Goal: Information Seeking & Learning: Learn about a topic

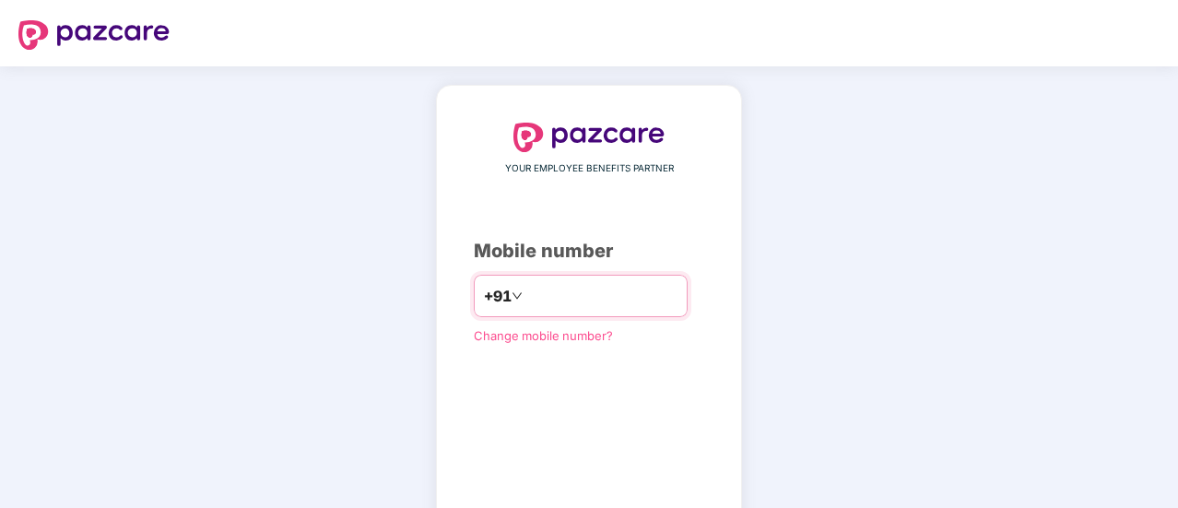
click at [552, 298] on input "number" at bounding box center [601, 295] width 151 height 29
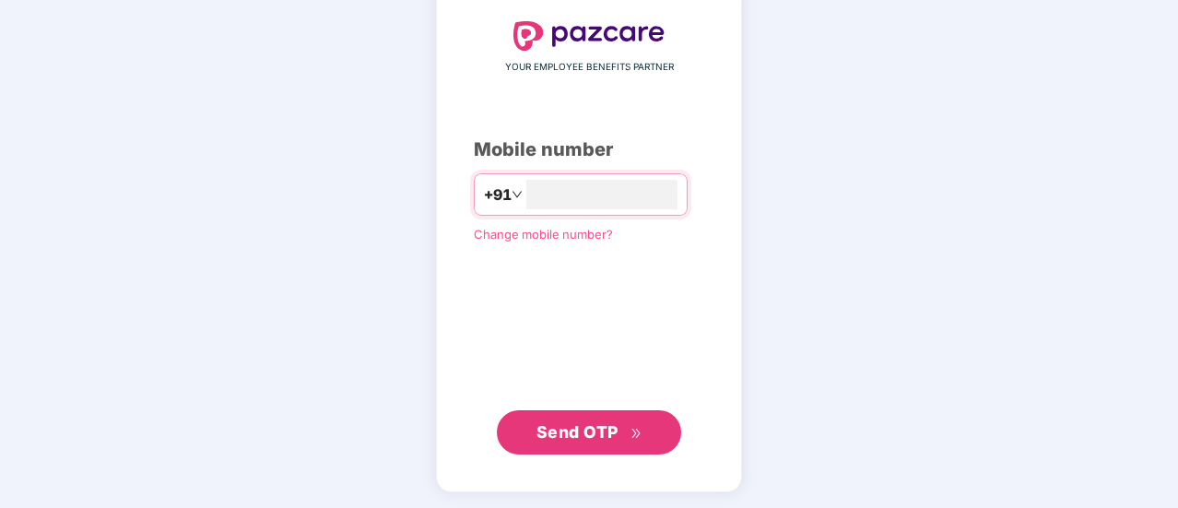
type input "**********"
click at [584, 430] on span "Send OTP" at bounding box center [577, 430] width 82 height 19
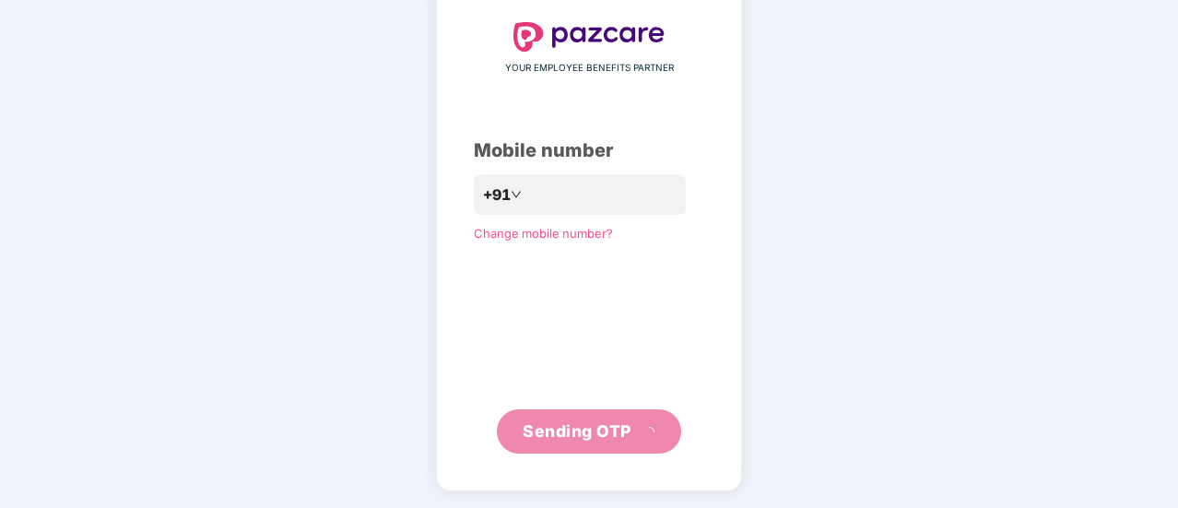
scroll to position [92, 0]
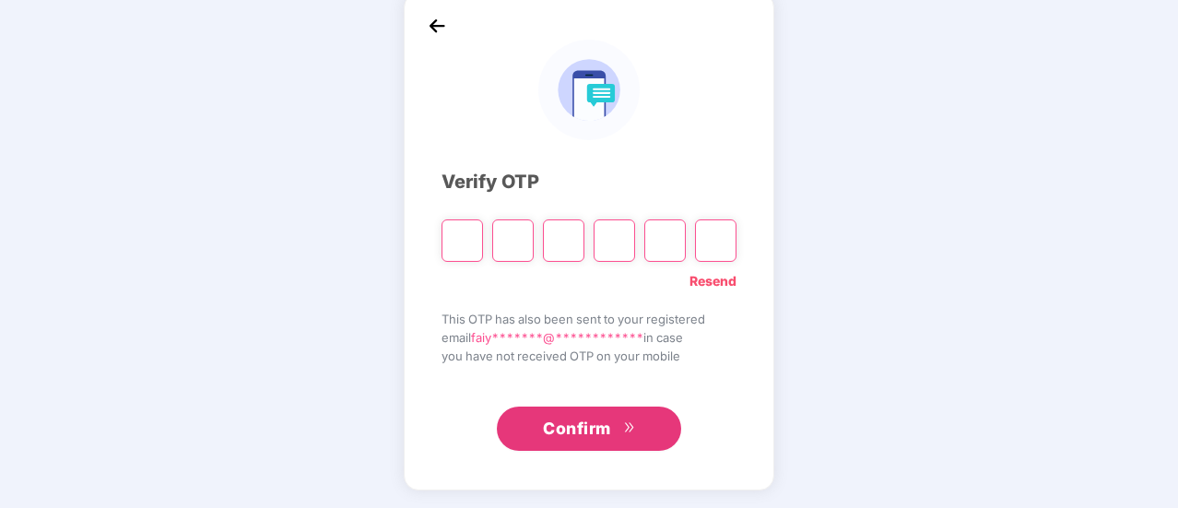
type input "*"
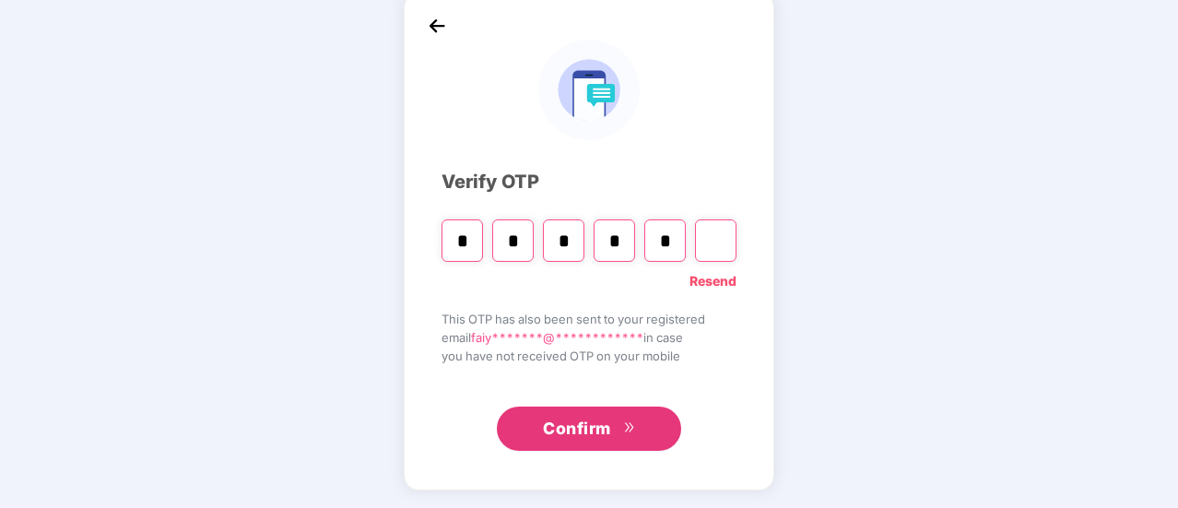
type input "*"
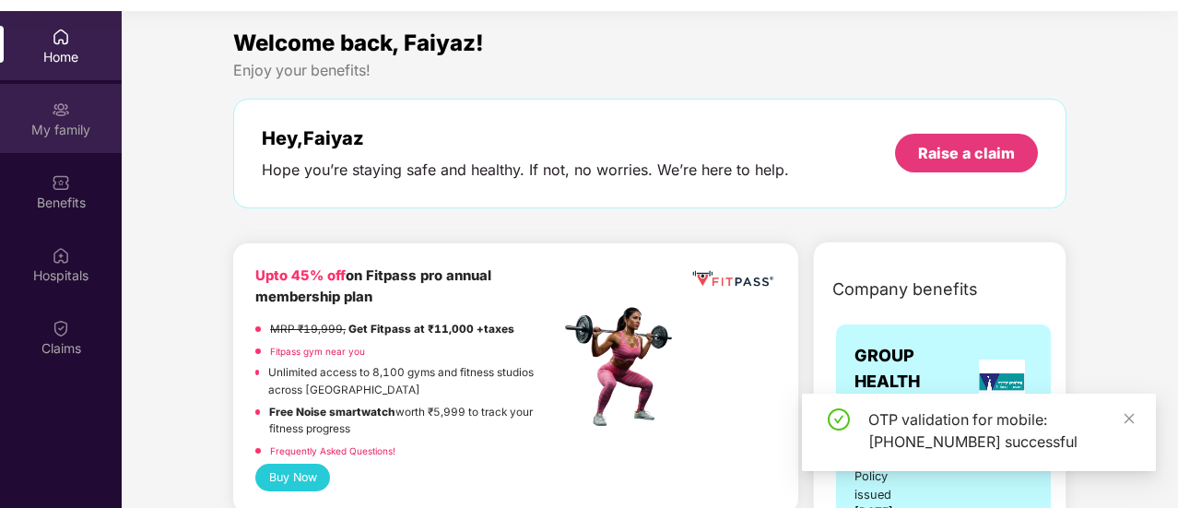
click at [59, 137] on div "My family" at bounding box center [61, 130] width 122 height 18
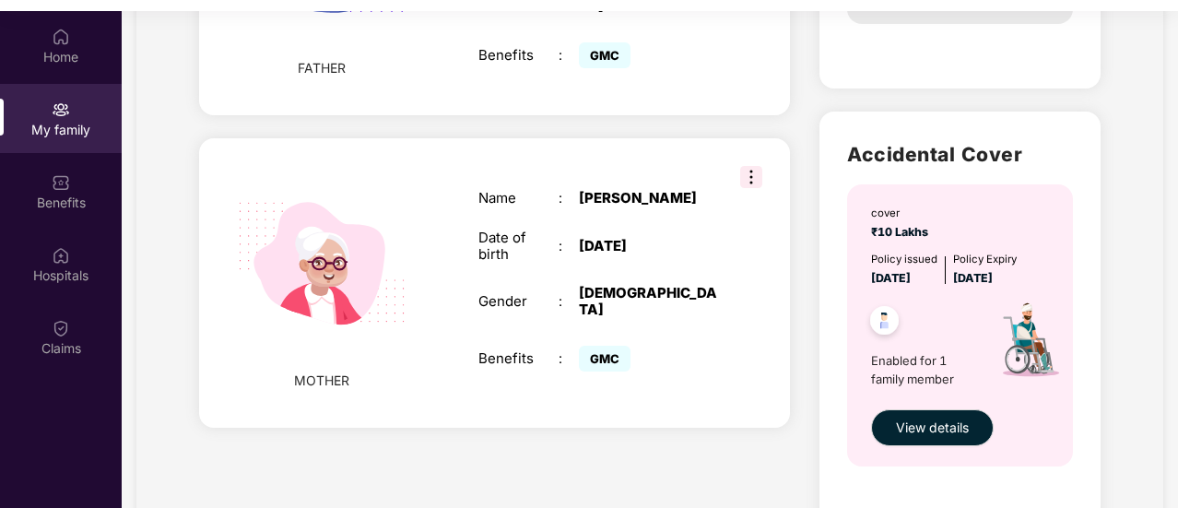
scroll to position [938, 0]
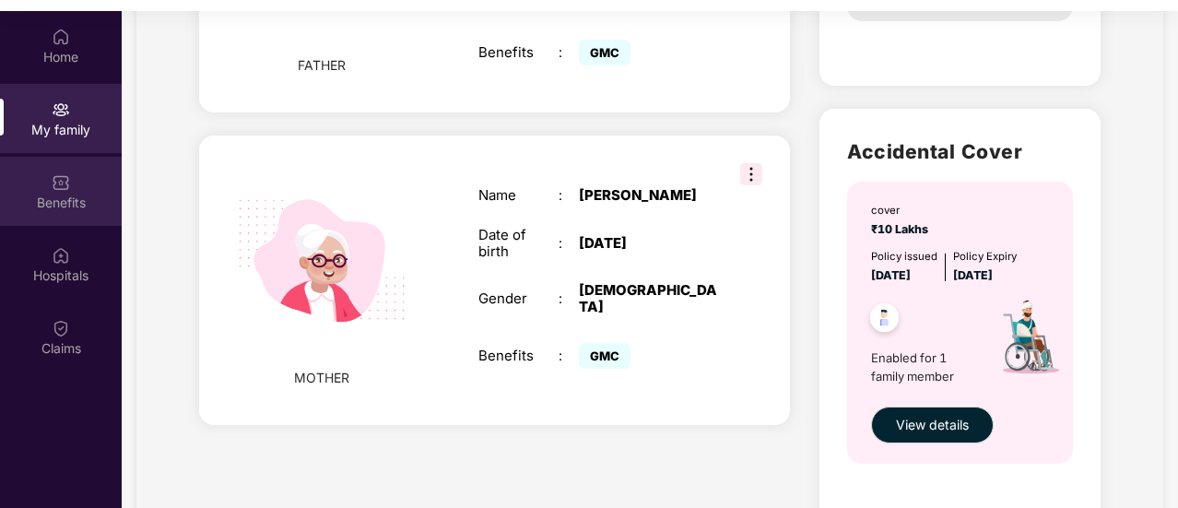
click at [66, 191] on img at bounding box center [61, 182] width 18 height 18
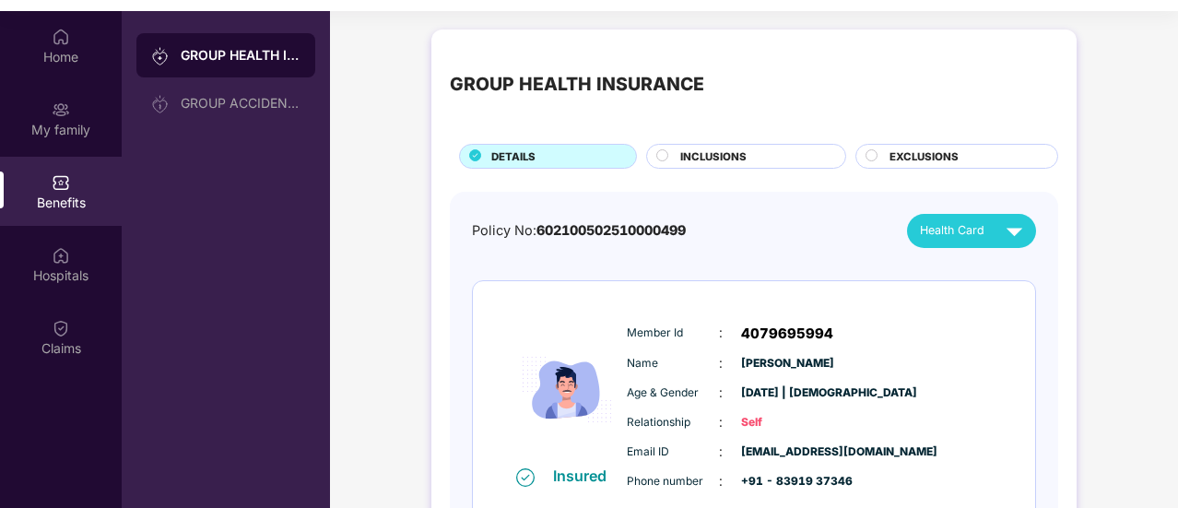
scroll to position [103, 0]
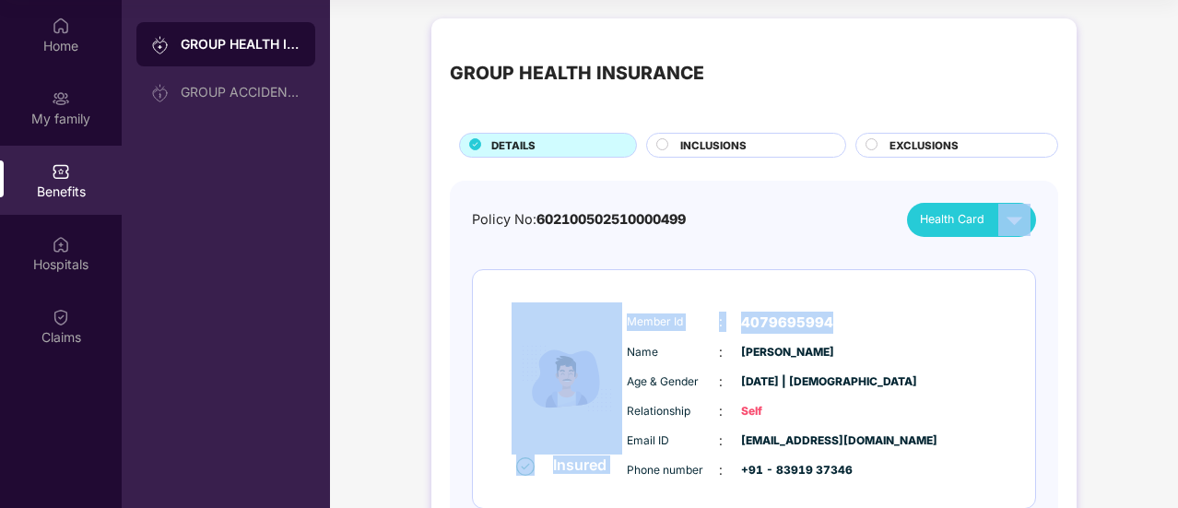
drag, startPoint x: 1174, startPoint y: 193, endPoint x: 1173, endPoint y: 272, distance: 79.3
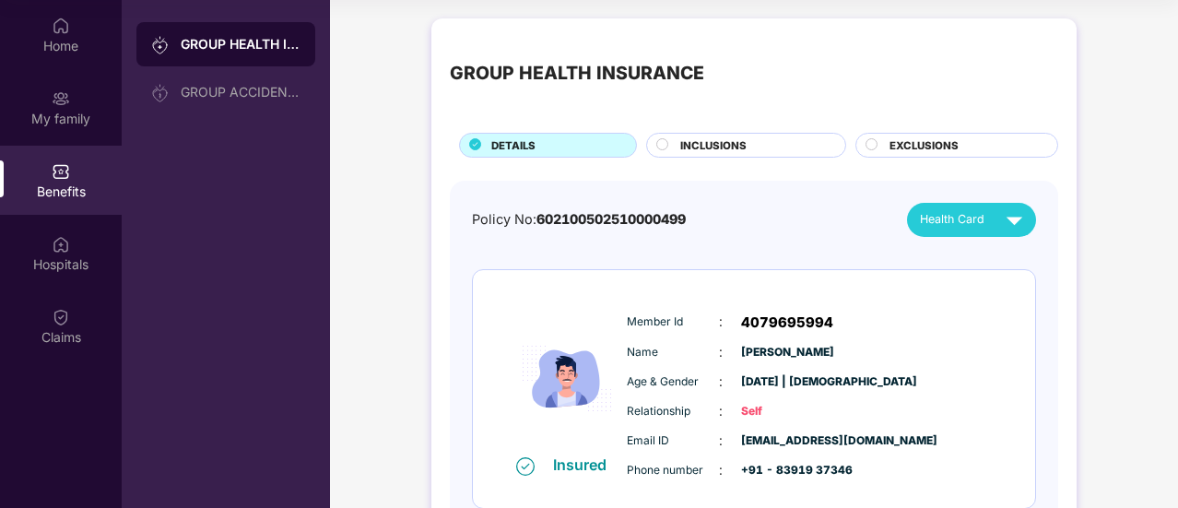
click at [906, 383] on div "Age & Gender : [DATE] | [DEMOGRAPHIC_DATA]" at bounding box center [810, 381] width 366 height 20
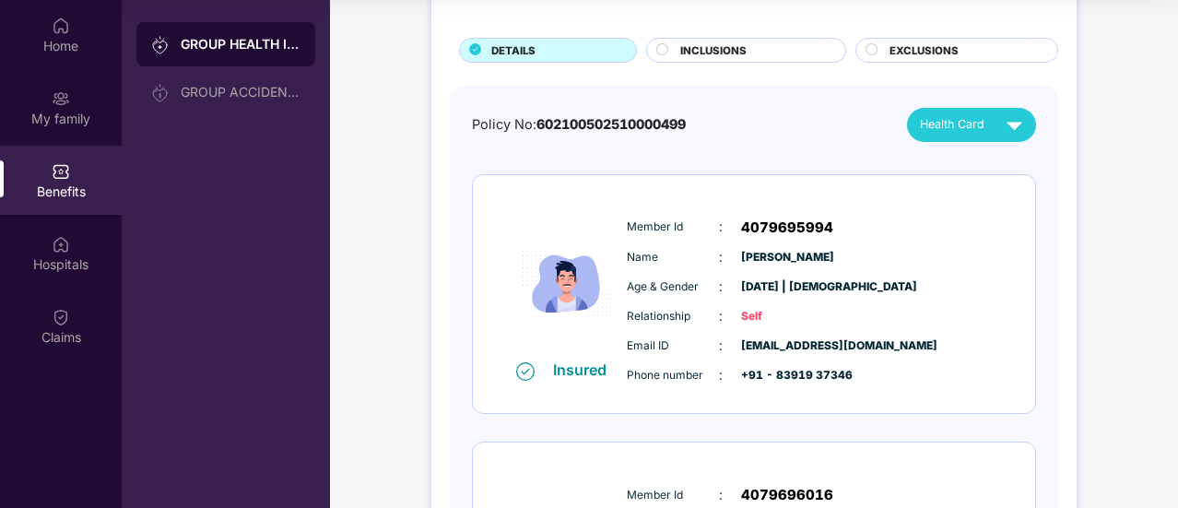
scroll to position [0, 0]
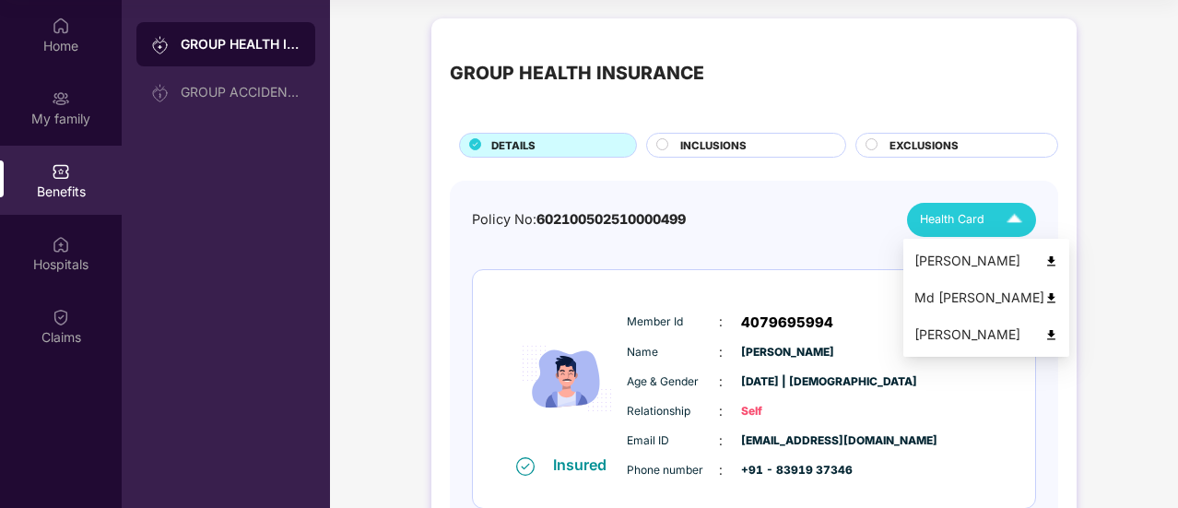
click at [979, 254] on div "[PERSON_NAME]" at bounding box center [986, 261] width 144 height 20
click at [955, 291] on div "Md [PERSON_NAME]" at bounding box center [986, 298] width 144 height 20
click at [1017, 218] on img at bounding box center [1014, 220] width 32 height 32
click at [955, 330] on div "[PERSON_NAME]" at bounding box center [986, 334] width 144 height 20
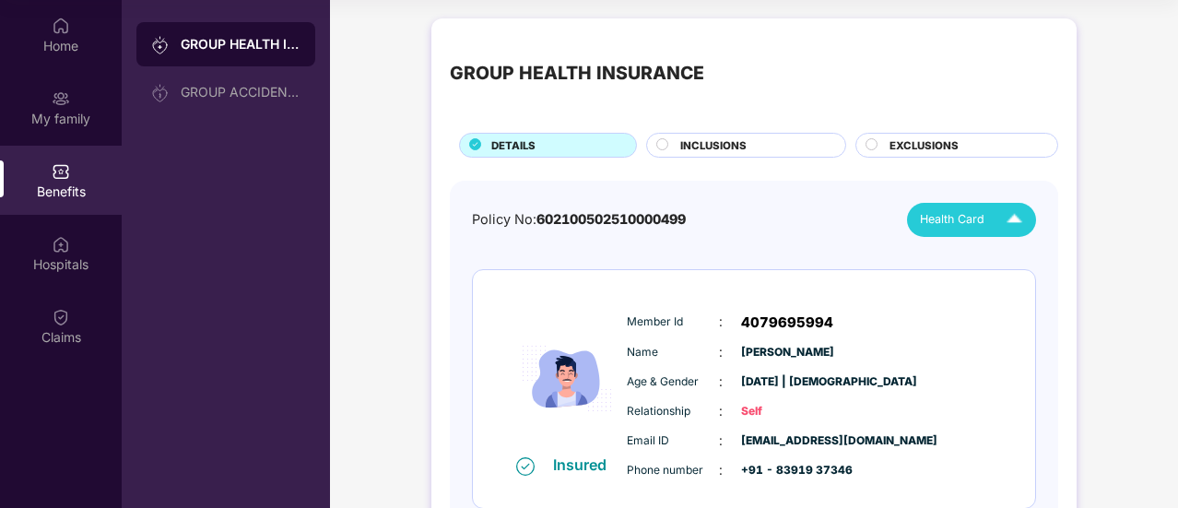
click at [973, 141] on div "EXCLUSIONS" at bounding box center [964, 146] width 168 height 19
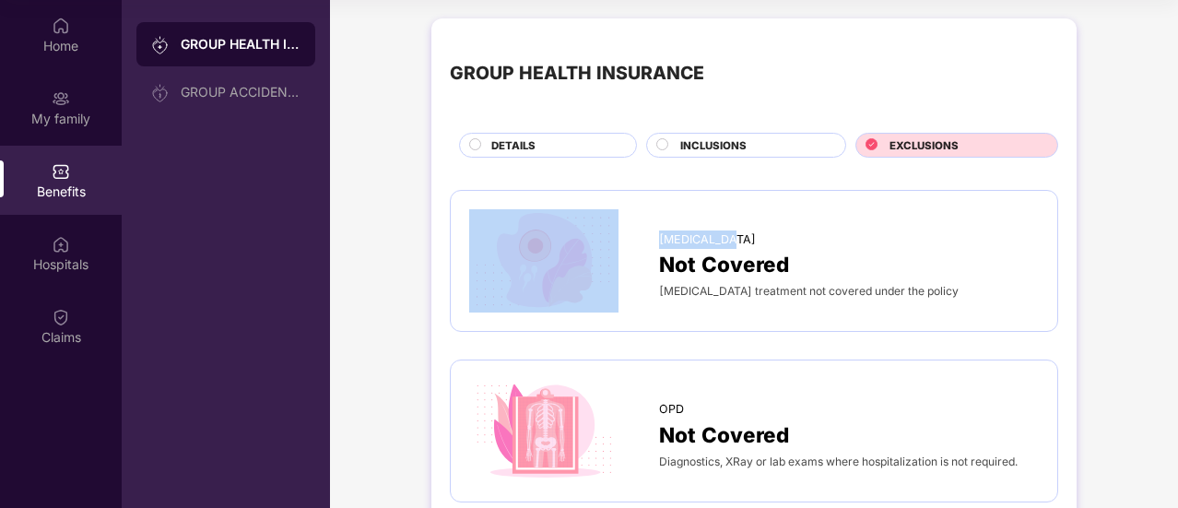
drag, startPoint x: 1174, startPoint y: 126, endPoint x: 1179, endPoint y: 206, distance: 79.4
click at [1177, 206] on html "Get Pazcare mobile app for all your employee benefits need Download Now Get Hel…" at bounding box center [589, 151] width 1178 height 508
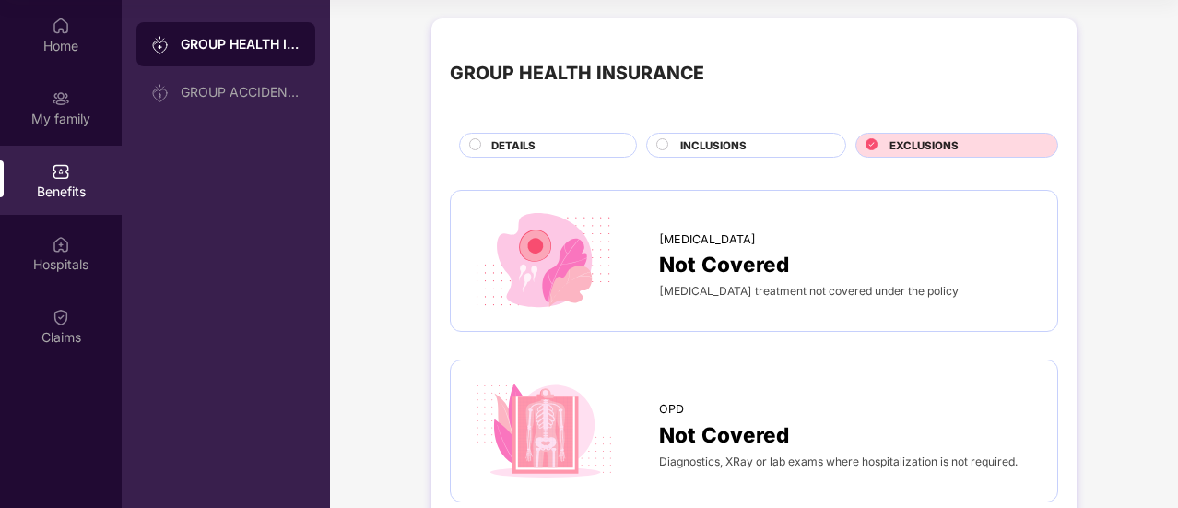
click at [751, 147] on div "INCLUSIONS" at bounding box center [753, 146] width 165 height 19
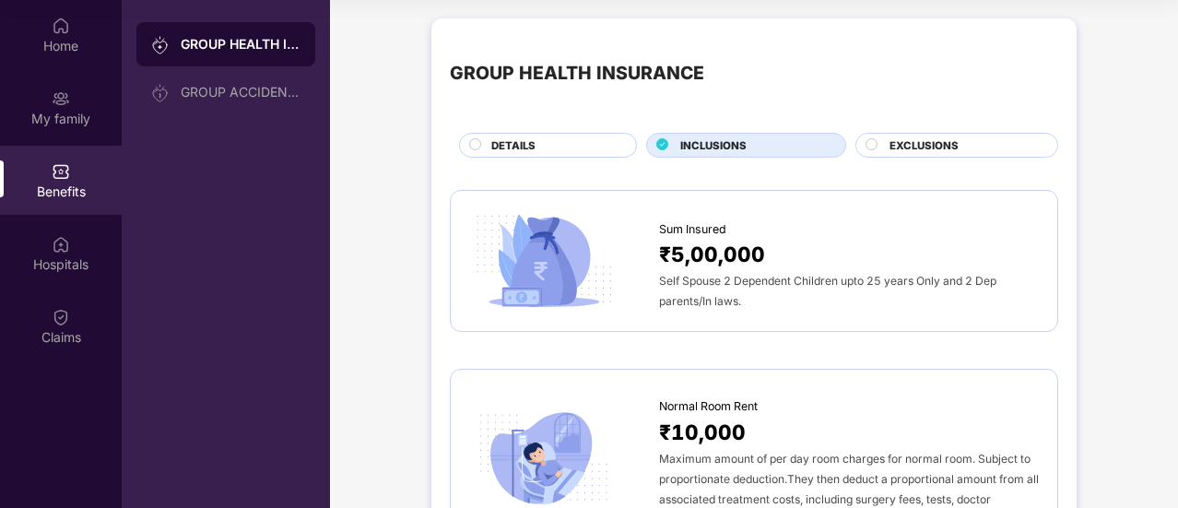
click at [535, 139] on span "DETAILS" at bounding box center [513, 145] width 44 height 17
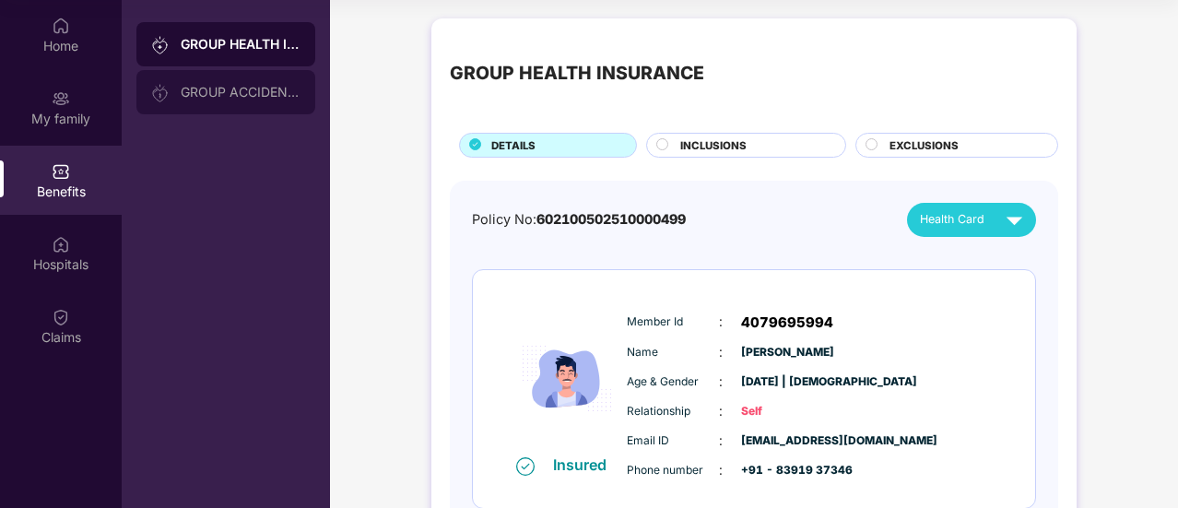
click at [217, 100] on div "GROUP ACCIDENTAL INSURANCE" at bounding box center [225, 92] width 179 height 44
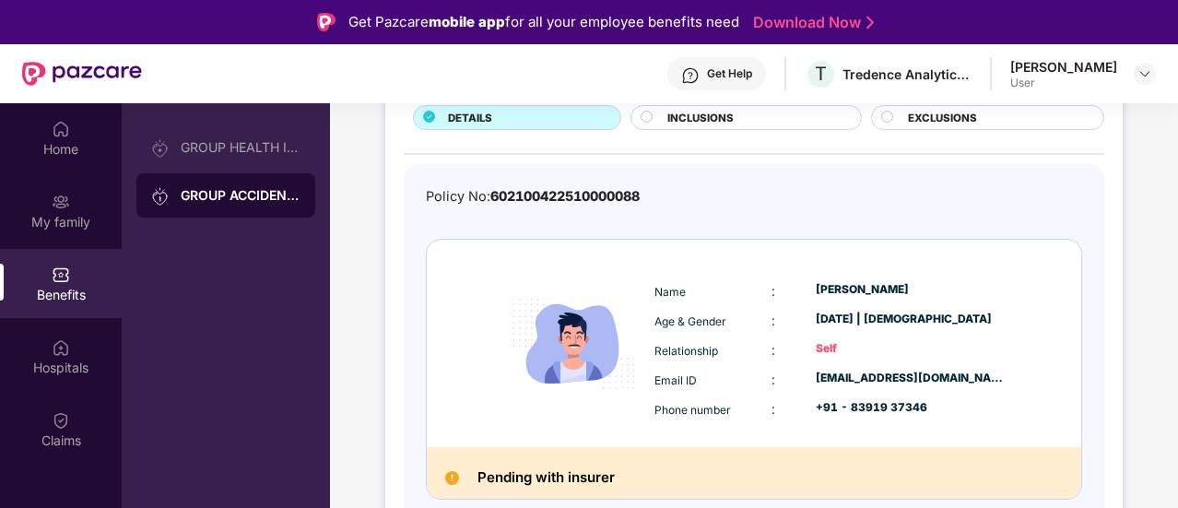
click at [789, 115] on div "INCLUSIONS" at bounding box center [754, 119] width 193 height 19
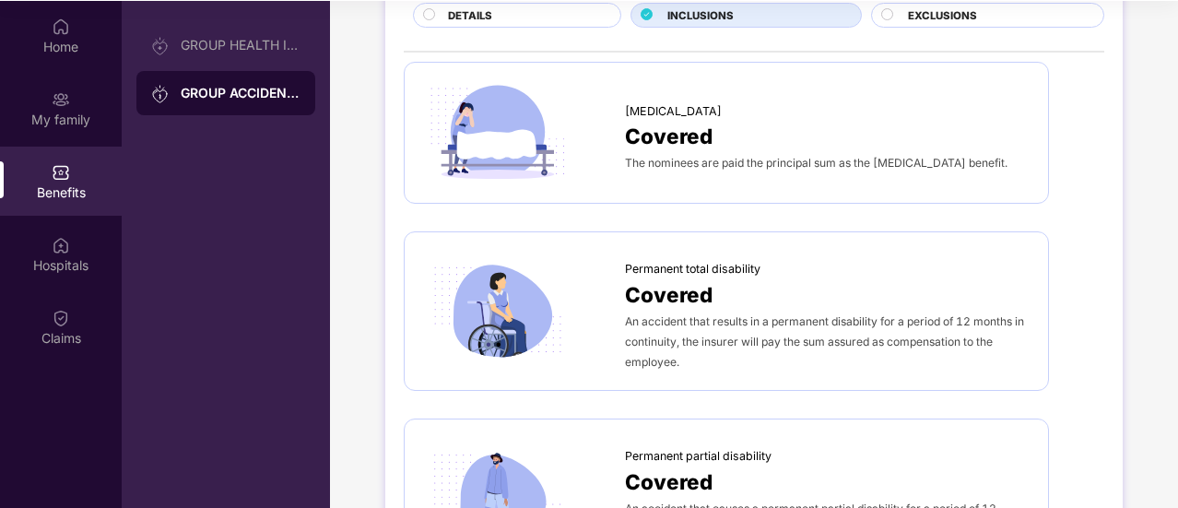
scroll to position [103, 0]
drag, startPoint x: 1175, startPoint y: 212, endPoint x: 1179, endPoint y: 256, distance: 44.4
click at [1177, 256] on html "Get Pazcare mobile app for all your employee benefits need Download Now Get Hel…" at bounding box center [589, 151] width 1178 height 508
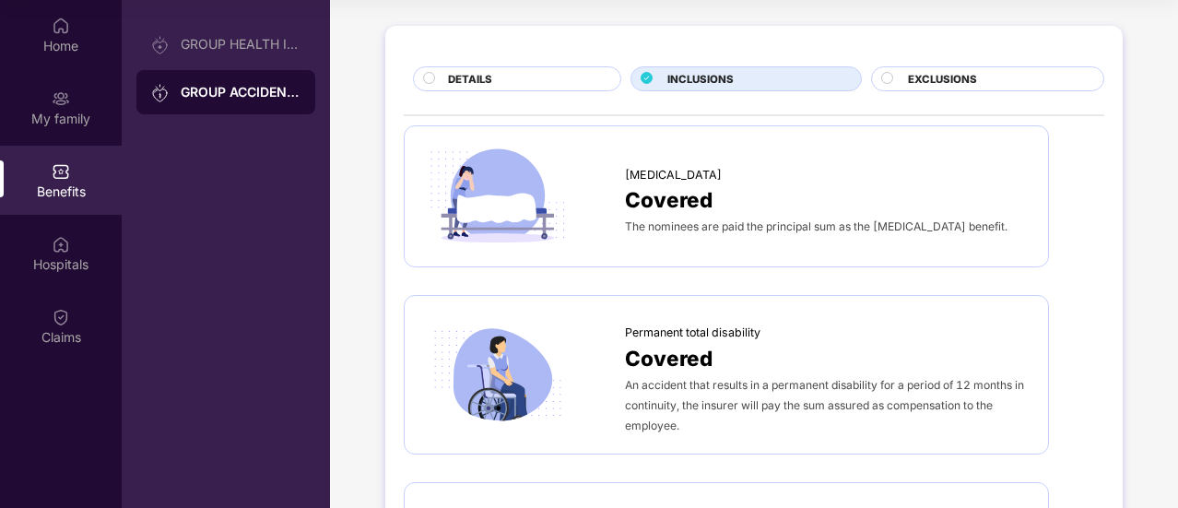
scroll to position [0, 0]
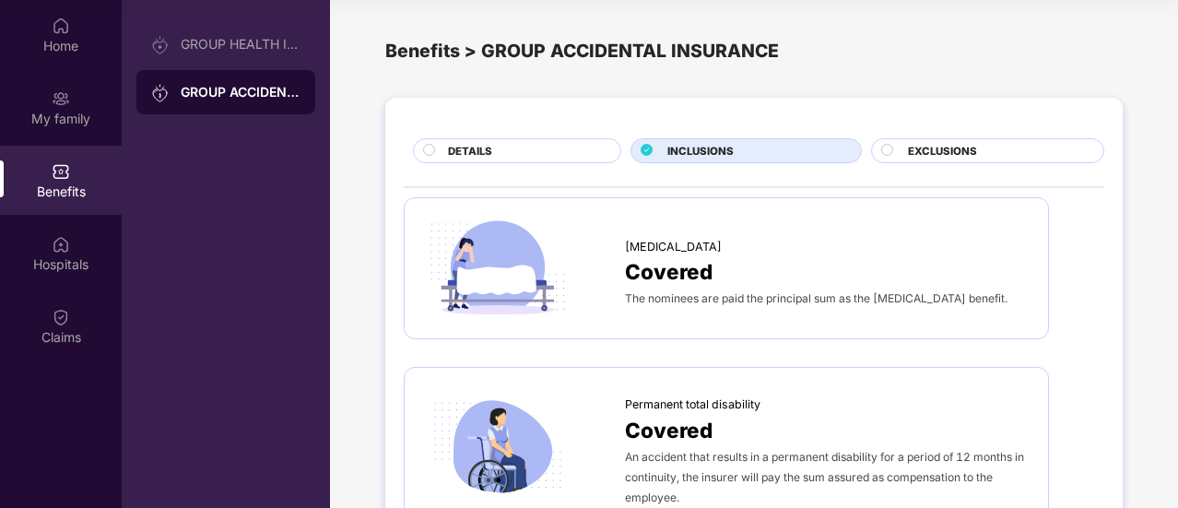
click at [996, 145] on div "EXCLUSIONS" at bounding box center [996, 152] width 195 height 19
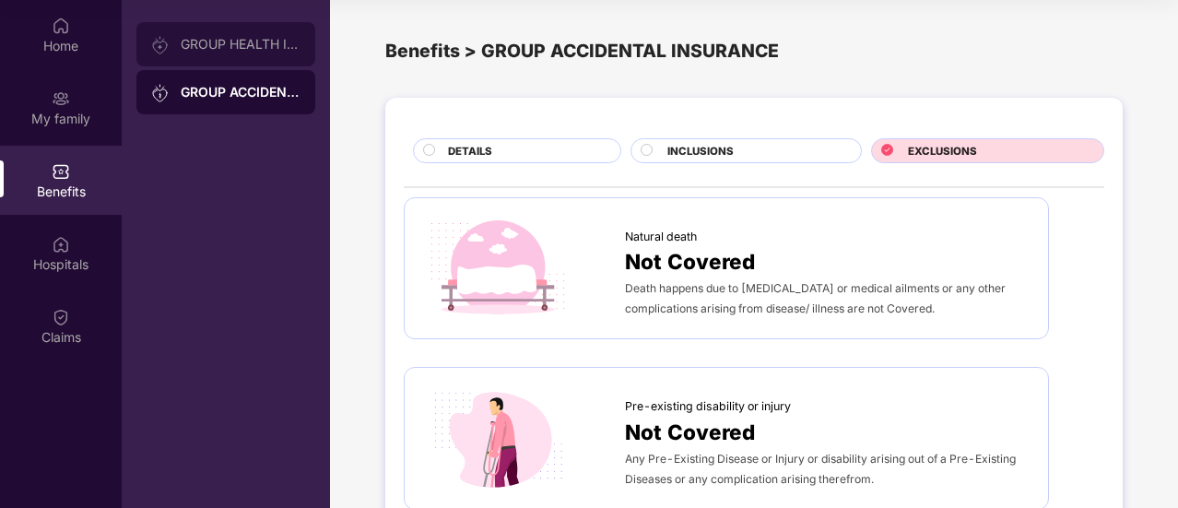
click at [271, 41] on div "GROUP HEALTH INSURANCE" at bounding box center [241, 44] width 120 height 15
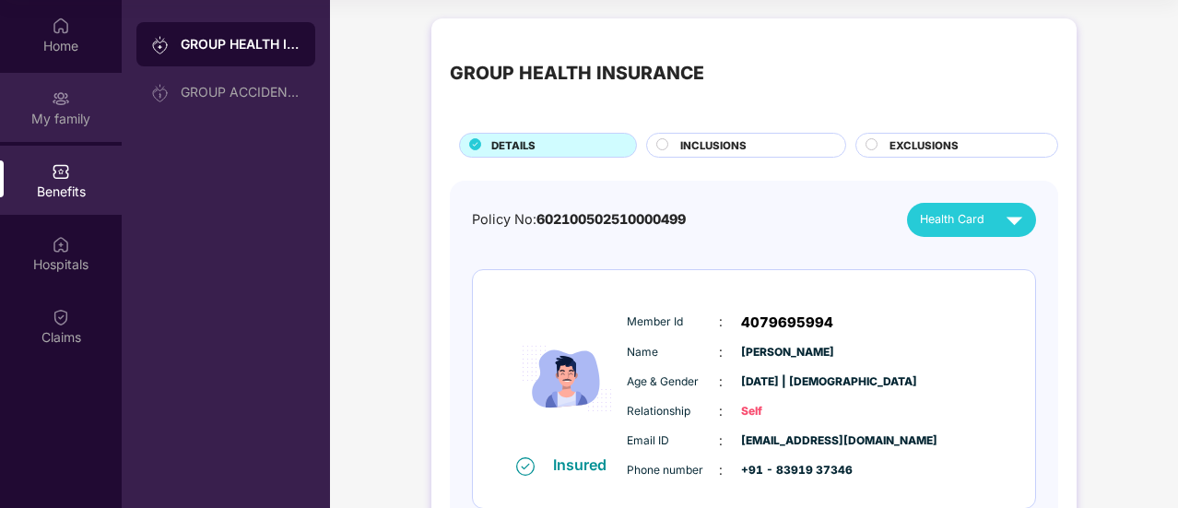
click at [42, 100] on div "My family" at bounding box center [61, 107] width 122 height 69
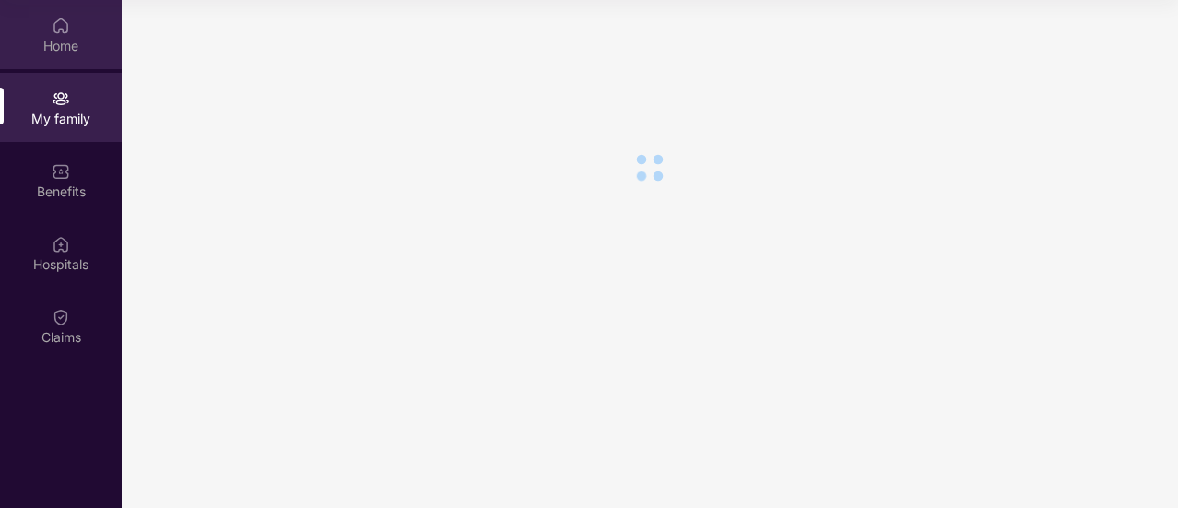
click at [61, 47] on div "Home" at bounding box center [61, 46] width 122 height 18
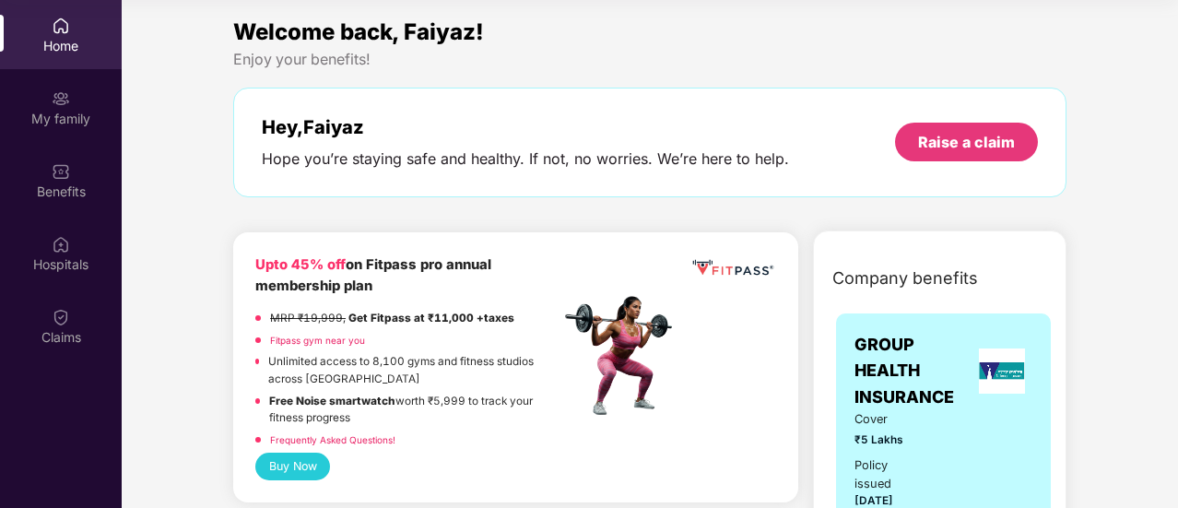
click at [61, 47] on div "Home" at bounding box center [61, 46] width 122 height 18
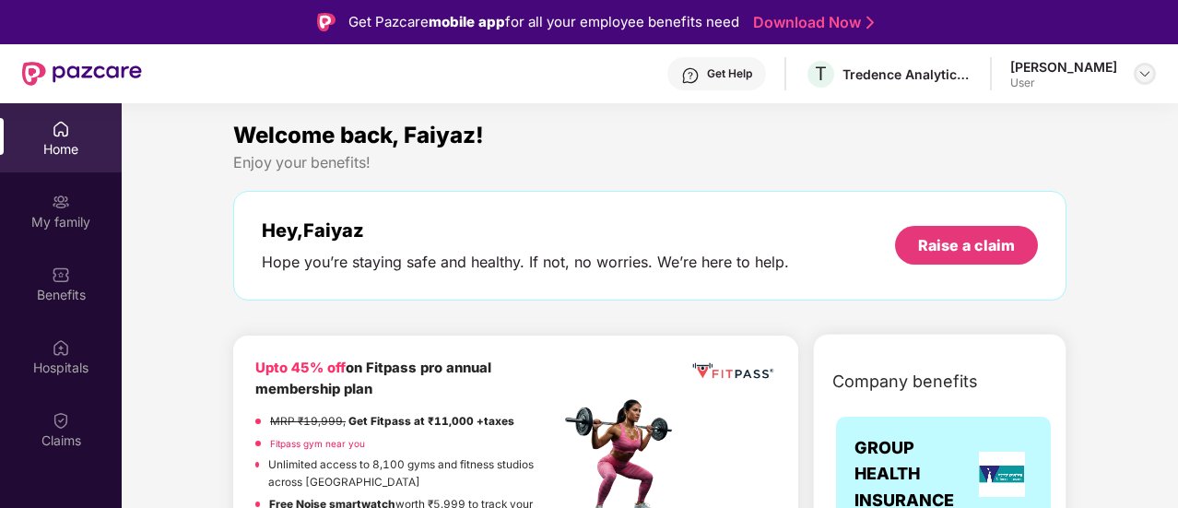
click at [1143, 81] on div at bounding box center [1145, 74] width 22 height 22
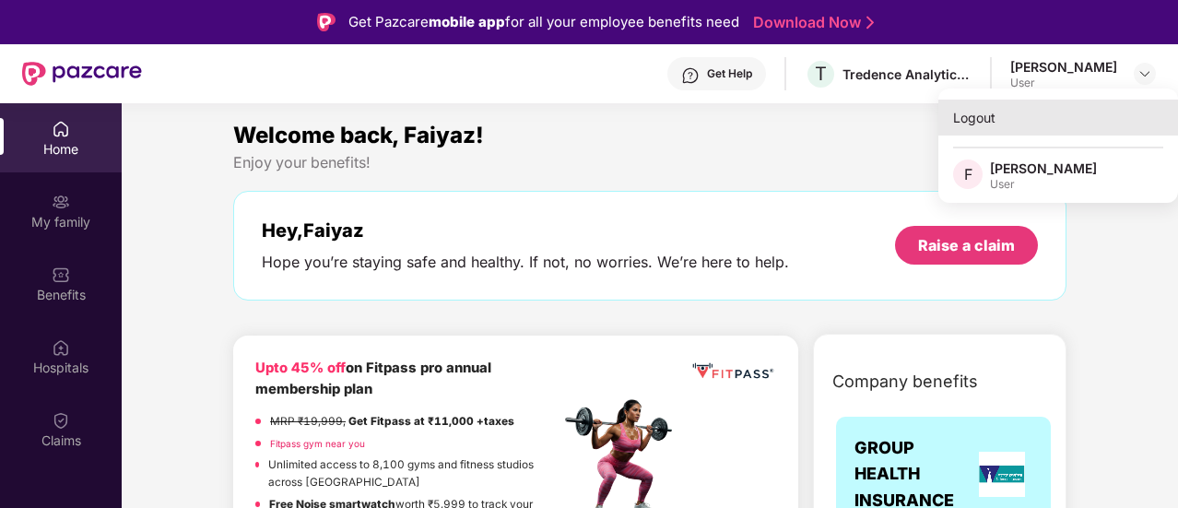
click at [968, 115] on div "Logout" at bounding box center [1058, 118] width 240 height 36
